Goal: Use online tool/utility: Utilize a website feature to perform a specific function

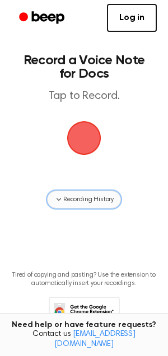
click at [84, 197] on span "Recording History" at bounding box center [88, 199] width 50 height 10
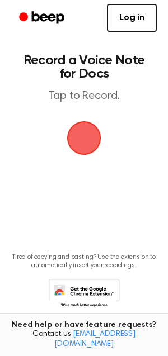
click at [80, 149] on span "button" at bounding box center [84, 138] width 34 height 34
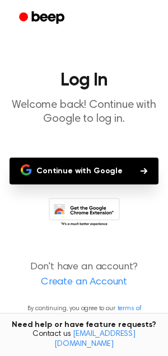
click at [88, 177] on button "Continue with Google" at bounding box center [83, 171] width 149 height 27
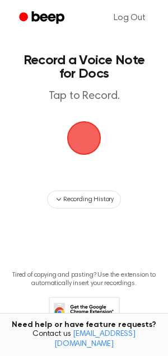
click at [83, 133] on span "button" at bounding box center [84, 138] width 34 height 34
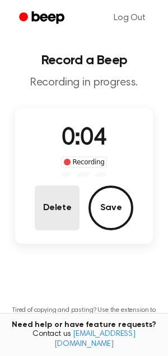
click at [61, 193] on button "Delete" at bounding box center [57, 207] width 45 height 45
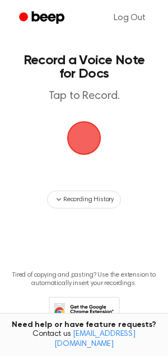
click at [84, 136] on span "button" at bounding box center [84, 138] width 34 height 34
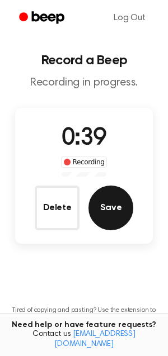
click at [112, 203] on button "Save" at bounding box center [110, 207] width 45 height 45
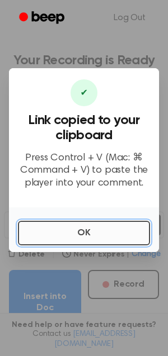
click at [82, 230] on button "OK" at bounding box center [84, 233] width 132 height 25
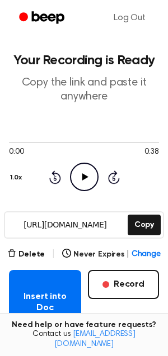
click at [30, 245] on main "Your Recording is Ready Copy the link and paste it anywhere 0:00 0:38 1.0x Rewi…" at bounding box center [84, 256] width 168 height 512
click at [30, 250] on button "Delete" at bounding box center [25, 255] width 37 height 12
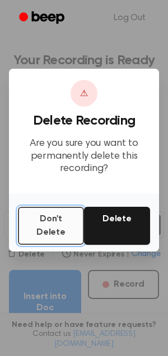
click at [57, 220] on button "Don't Delete" at bounding box center [51, 226] width 66 height 38
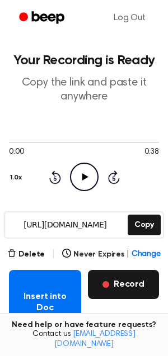
click at [108, 294] on button "Record" at bounding box center [123, 284] width 71 height 29
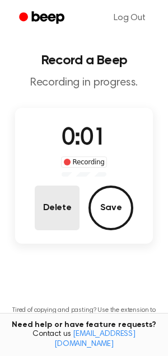
click at [52, 203] on button "Delete" at bounding box center [57, 207] width 45 height 45
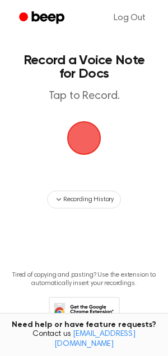
click at [86, 134] on span "button" at bounding box center [84, 138] width 34 height 34
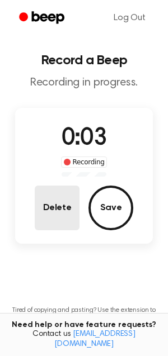
click at [64, 194] on button "Delete" at bounding box center [57, 207] width 45 height 45
